Goal: Task Accomplishment & Management: Complete application form

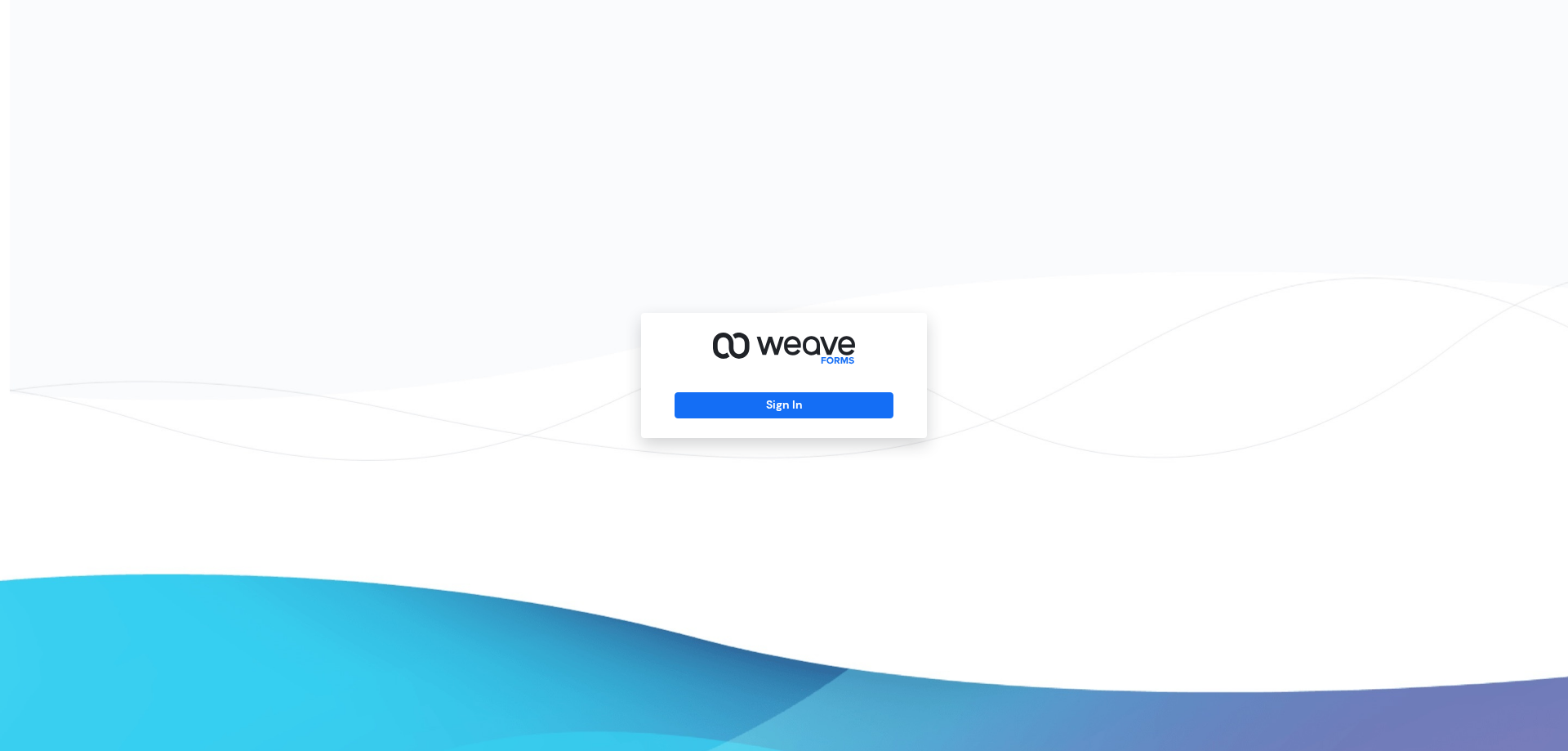
click at [789, 390] on div "Sign In" at bounding box center [784, 375] width 286 height 125
click at [792, 399] on button "Sign In" at bounding box center [784, 405] width 218 height 26
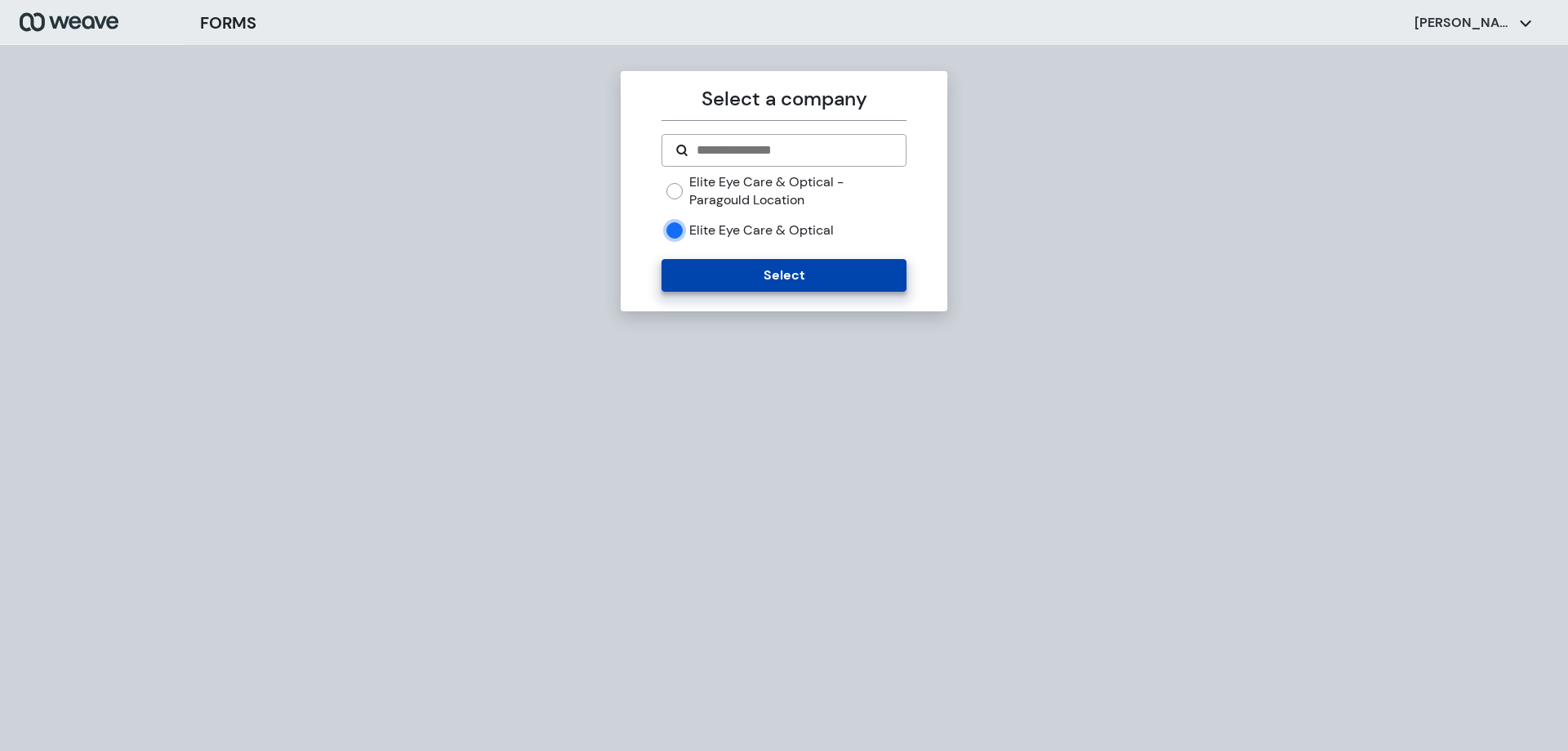
click at [709, 282] on button "Select" at bounding box center [784, 276] width 244 height 33
